Goal: Check status: Check status

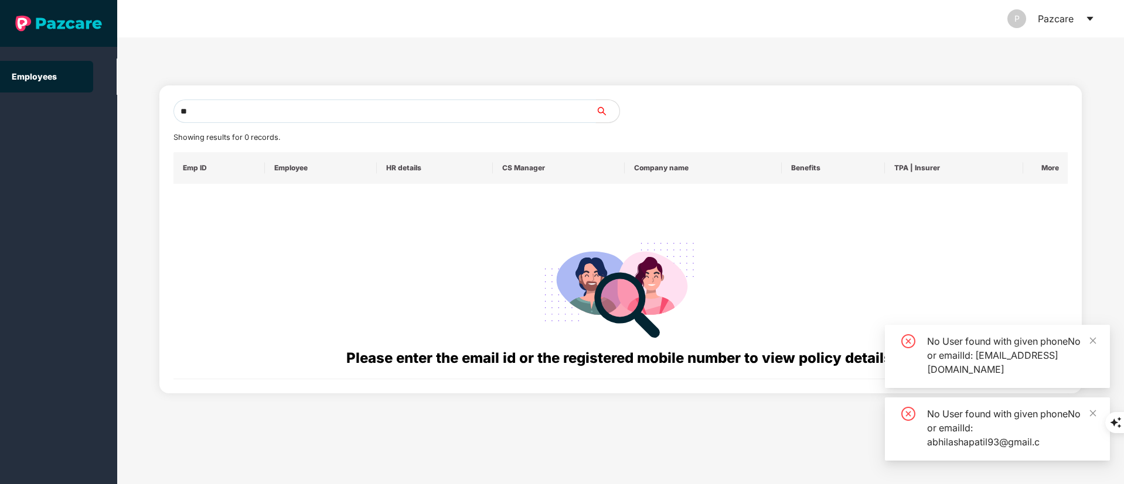
type input "*"
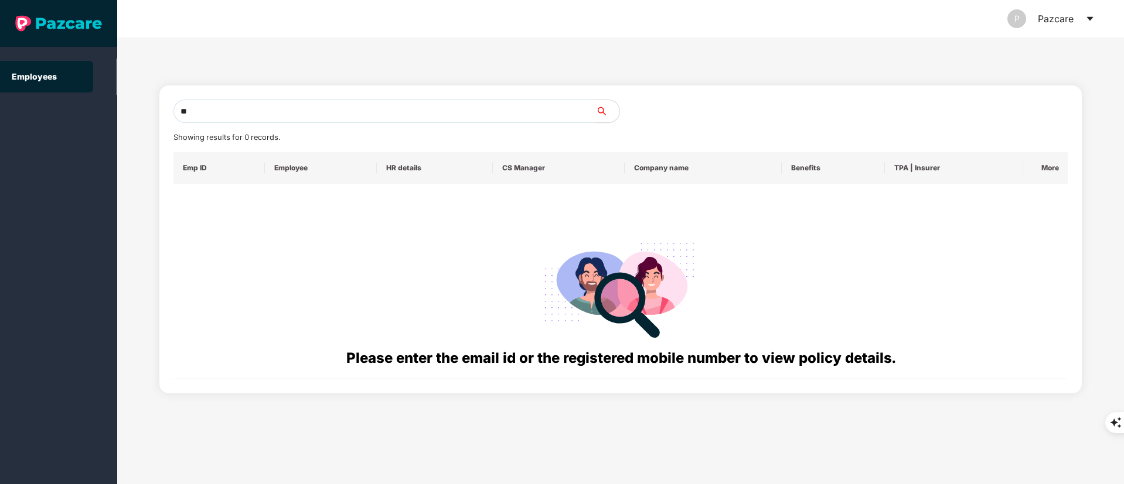
type input "*"
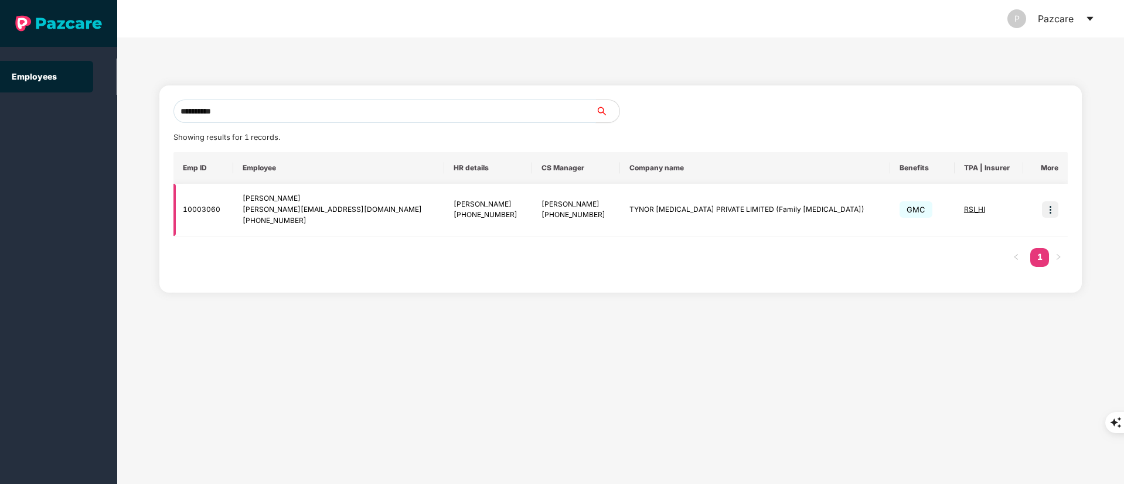
type input "**********"
click at [1046, 206] on img at bounding box center [1050, 210] width 16 height 16
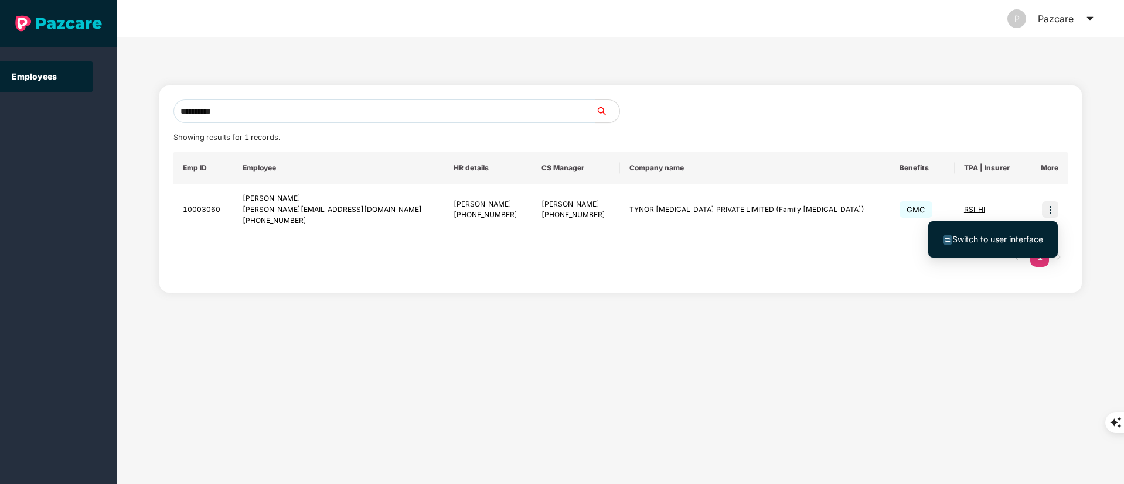
click at [1016, 241] on span "Switch to user interface" at bounding box center [997, 239] width 91 height 10
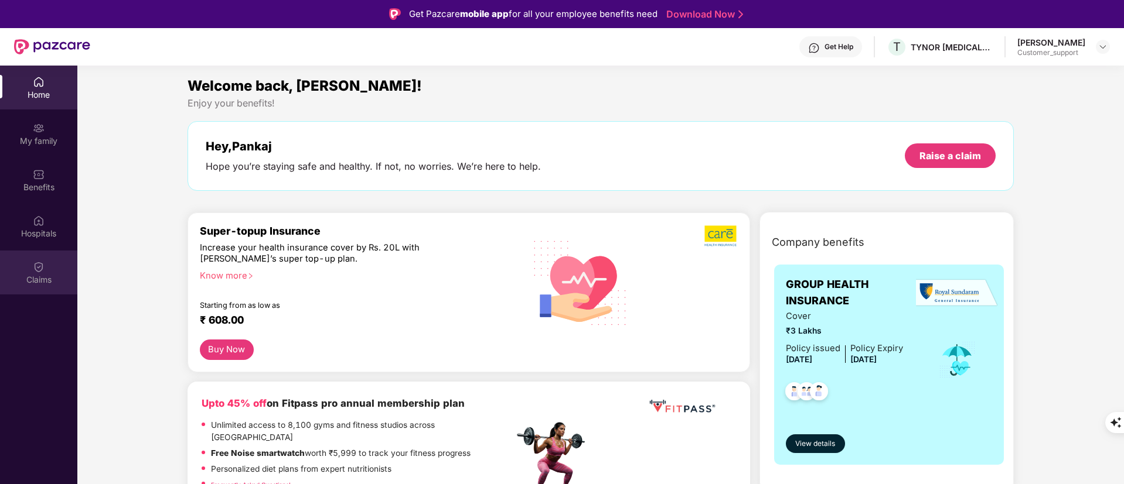
click at [36, 267] on img at bounding box center [39, 267] width 12 height 12
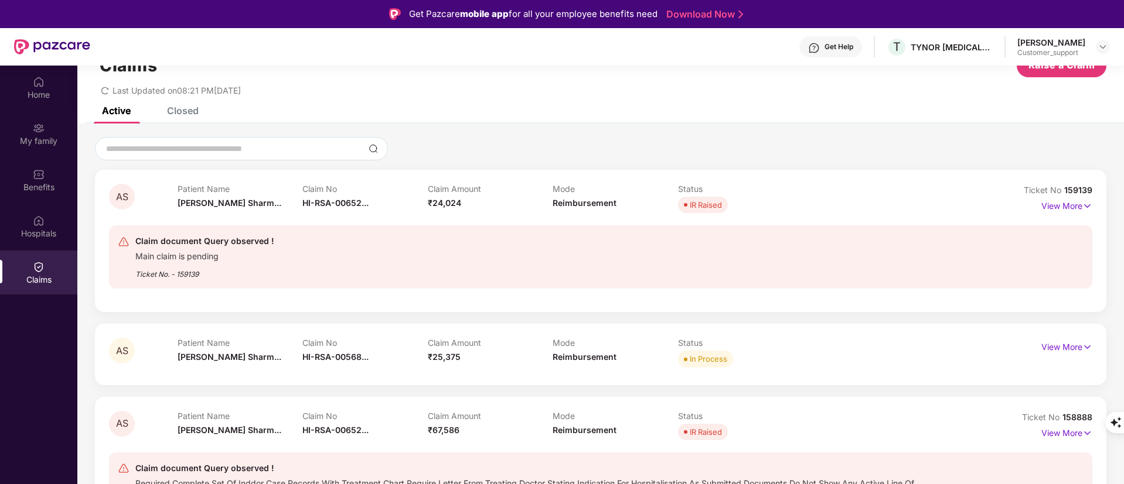
scroll to position [51, 0]
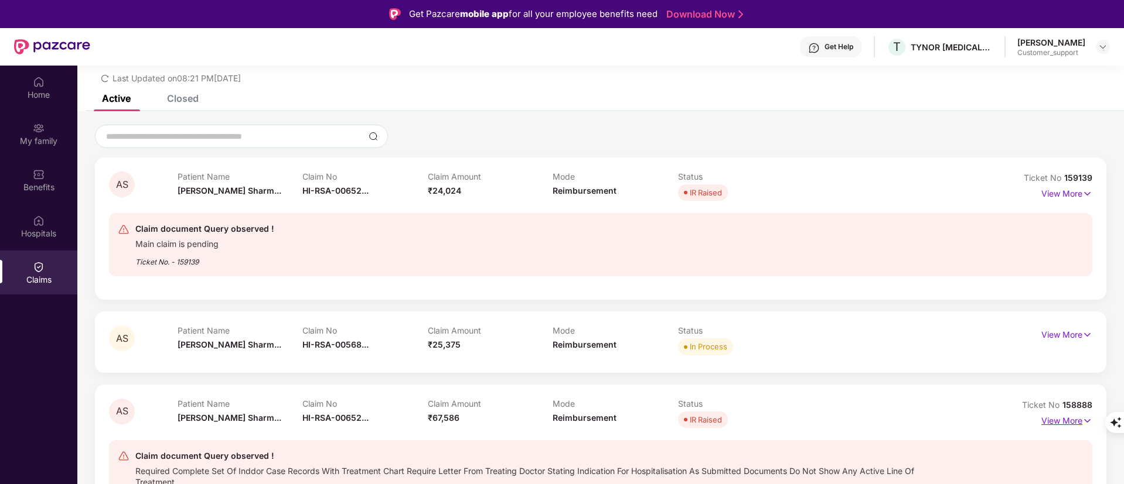
click at [1067, 417] on p "View More" at bounding box center [1066, 420] width 51 height 16
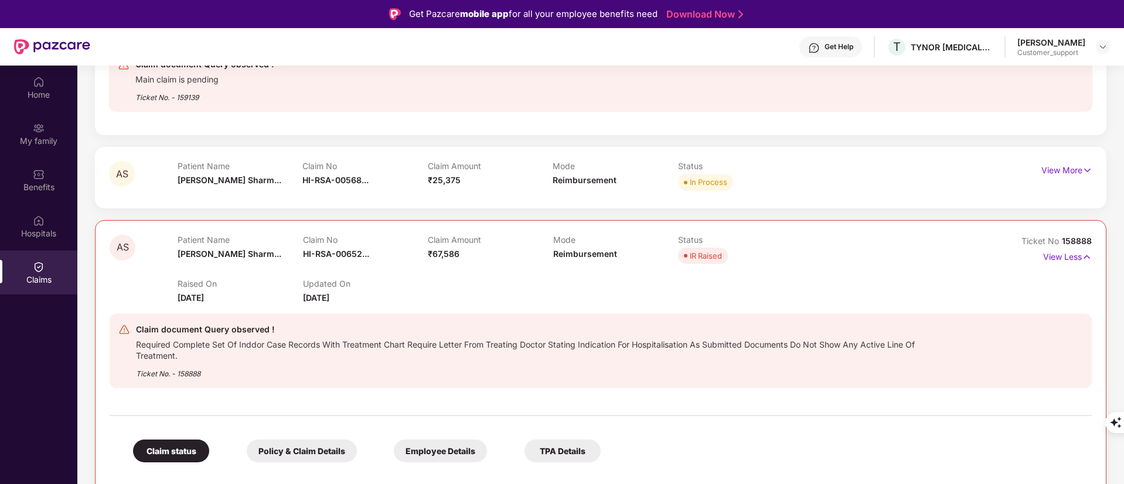
scroll to position [199, 0]
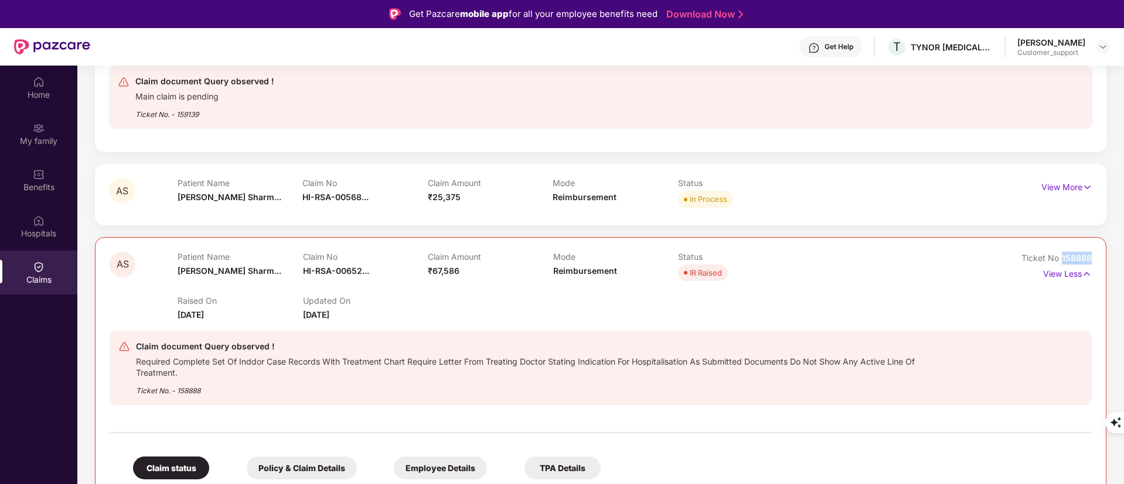
drag, startPoint x: 1059, startPoint y: 260, endPoint x: 1101, endPoint y: 252, distance: 42.9
copy span "158888"
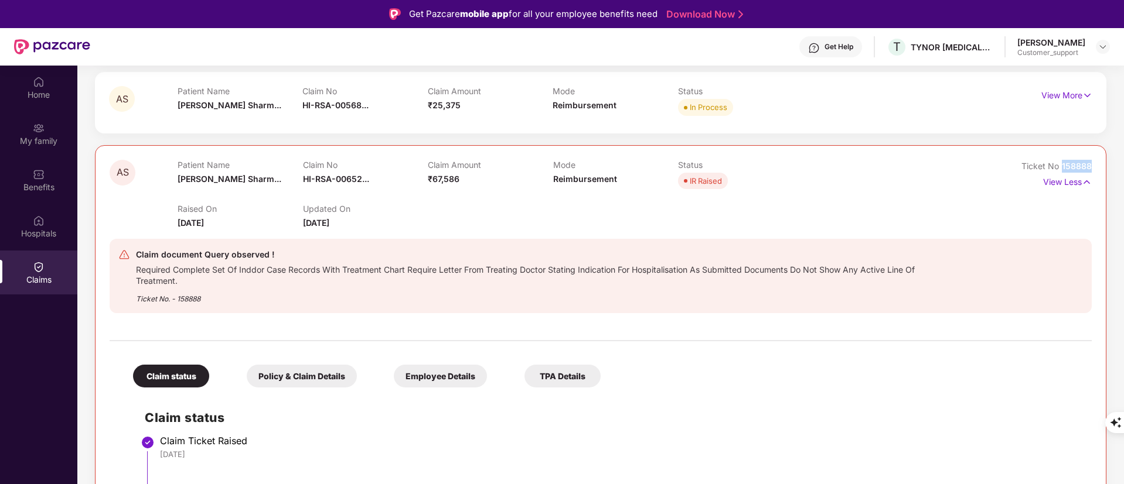
scroll to position [271, 0]
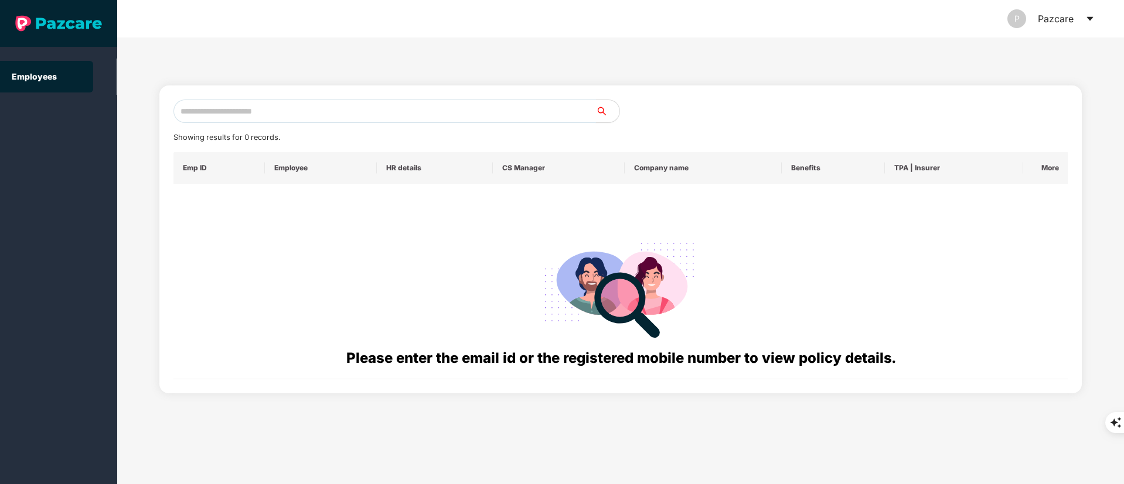
click at [246, 107] on input "text" at bounding box center [384, 111] width 422 height 23
paste input "**********"
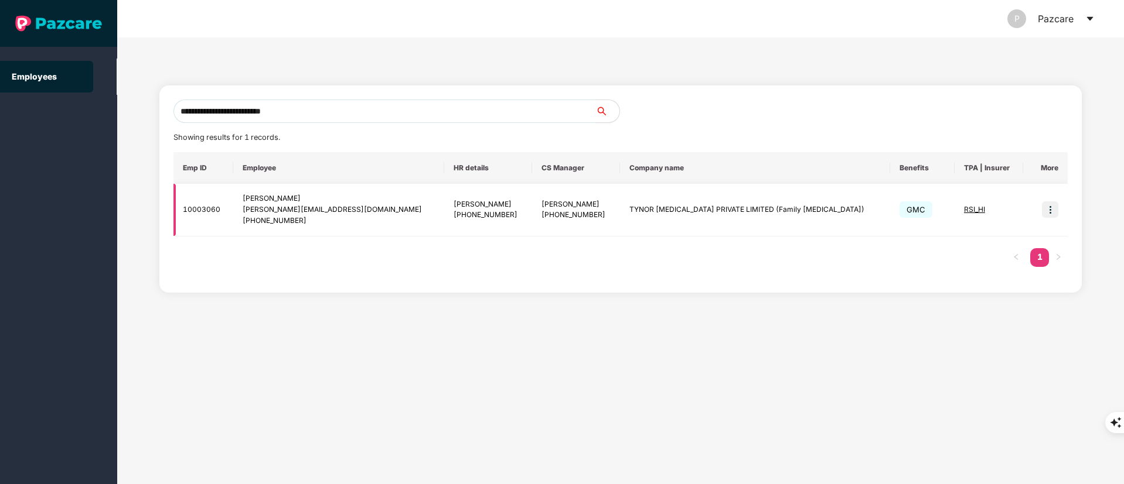
type input "**********"
click at [1061, 210] on td at bounding box center [1045, 210] width 45 height 53
click at [1056, 210] on img at bounding box center [1050, 210] width 16 height 16
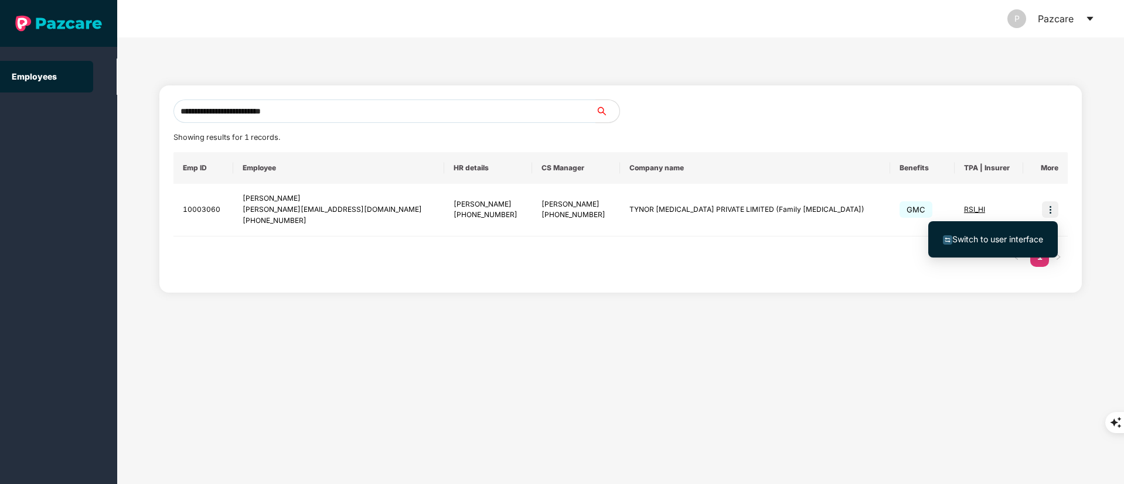
click at [1018, 237] on span "Switch to user interface" at bounding box center [997, 239] width 91 height 10
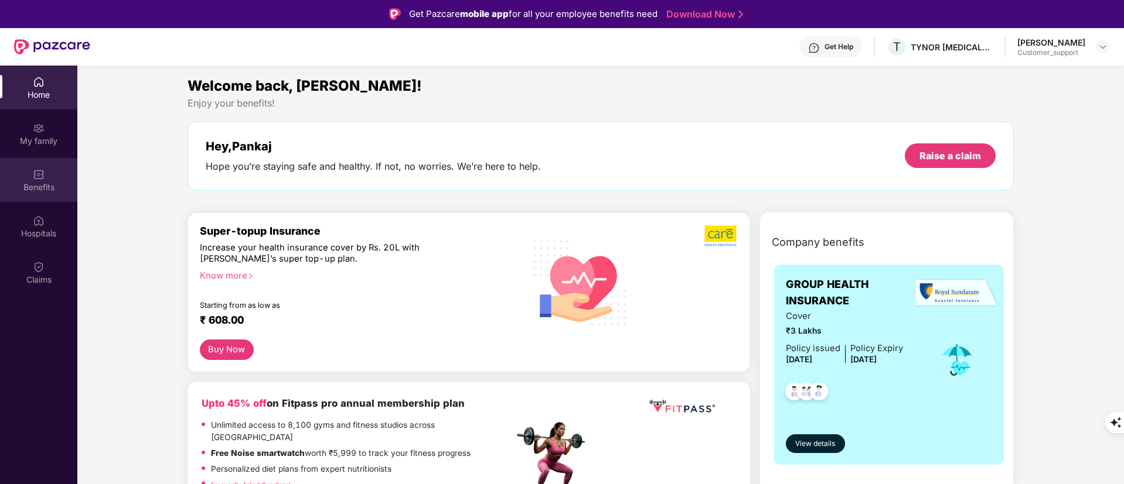
click at [33, 192] on div "Benefits" at bounding box center [38, 188] width 77 height 12
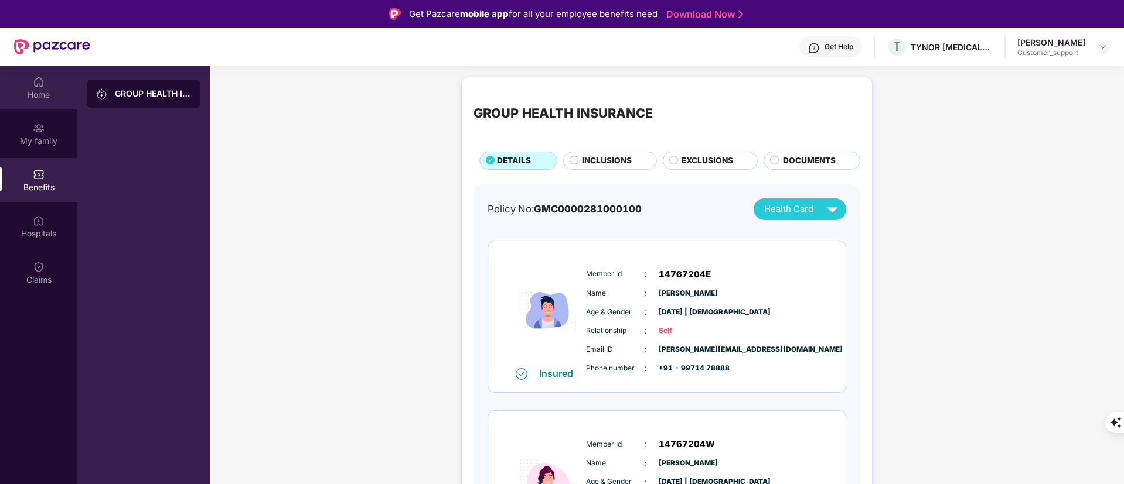
click at [52, 93] on div "Home" at bounding box center [38, 95] width 77 height 12
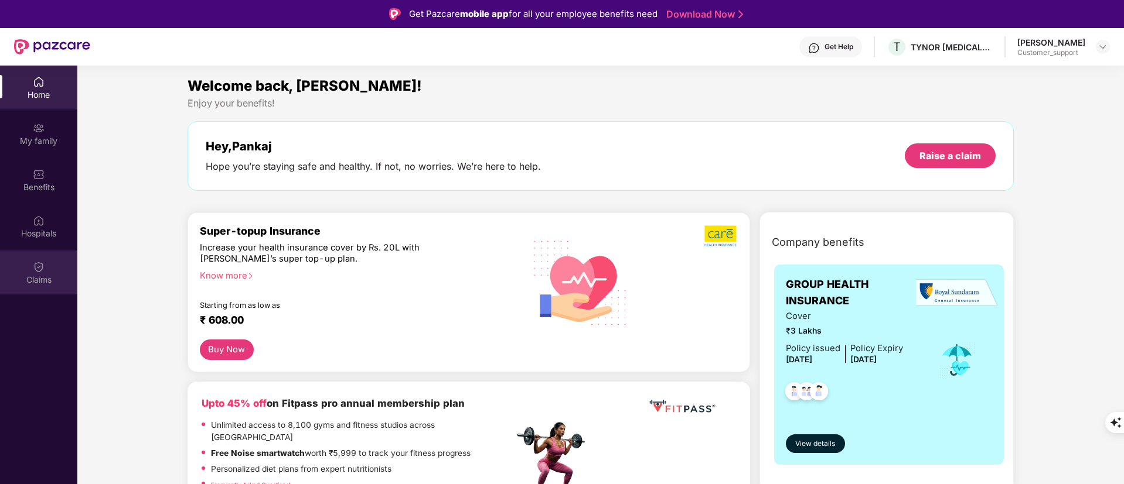
click at [52, 279] on div "Claims" at bounding box center [38, 280] width 77 height 12
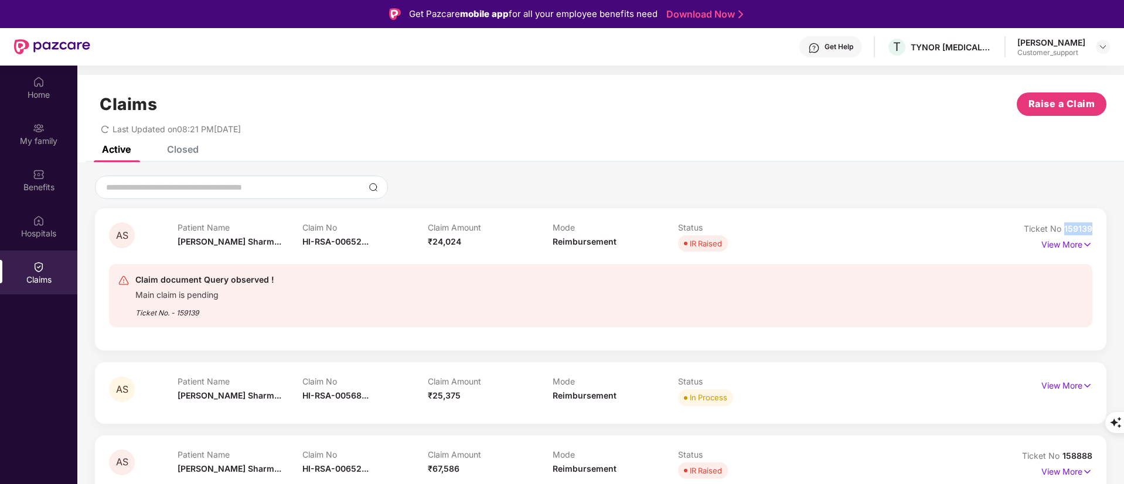
drag, startPoint x: 1063, startPoint y: 223, endPoint x: 1124, endPoint y: 204, distance: 64.3
click at [1123, 204] on html "Get Pazcare mobile app for all your employee benefits need Download Now Get Hel…" at bounding box center [562, 242] width 1124 height 484
copy span "159139"
